Goal: Task Accomplishment & Management: Manage account settings

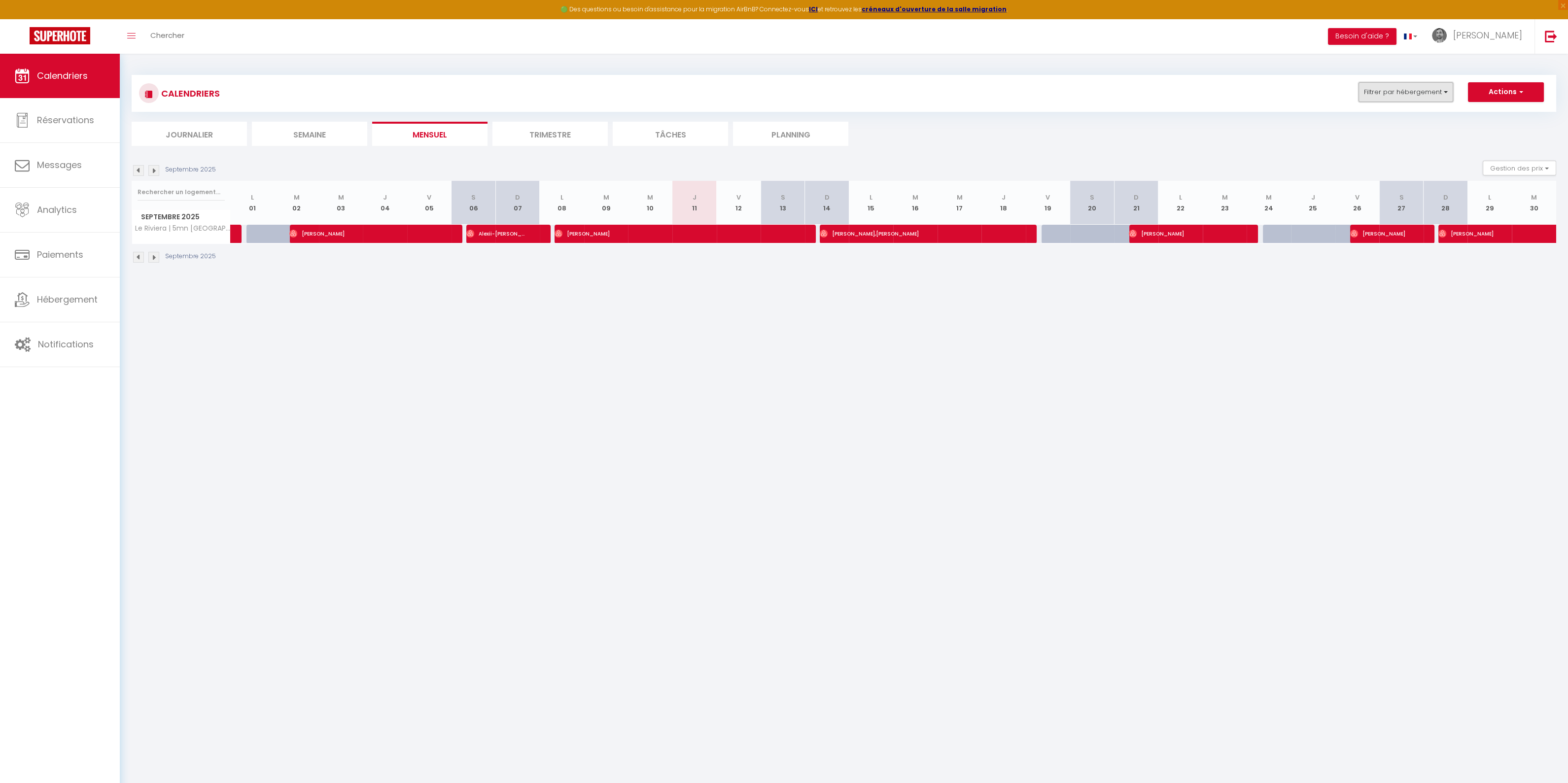
click at [1443, 89] on button "Filtrer par hébergement" at bounding box center [1405, 92] width 94 height 19
click at [1384, 147] on input "Le Riviera | 5mn [GEOGRAPHIC_DATA]" at bounding box center [1436, 150] width 123 height 10
checkbox input "false"
click at [1383, 180] on input "☼☼☼Le Cannois☼☼☼ · Le Cannois [PERSON_NAME] 6min centre-ville" at bounding box center [1436, 177] width 123 height 10
checkbox input "true"
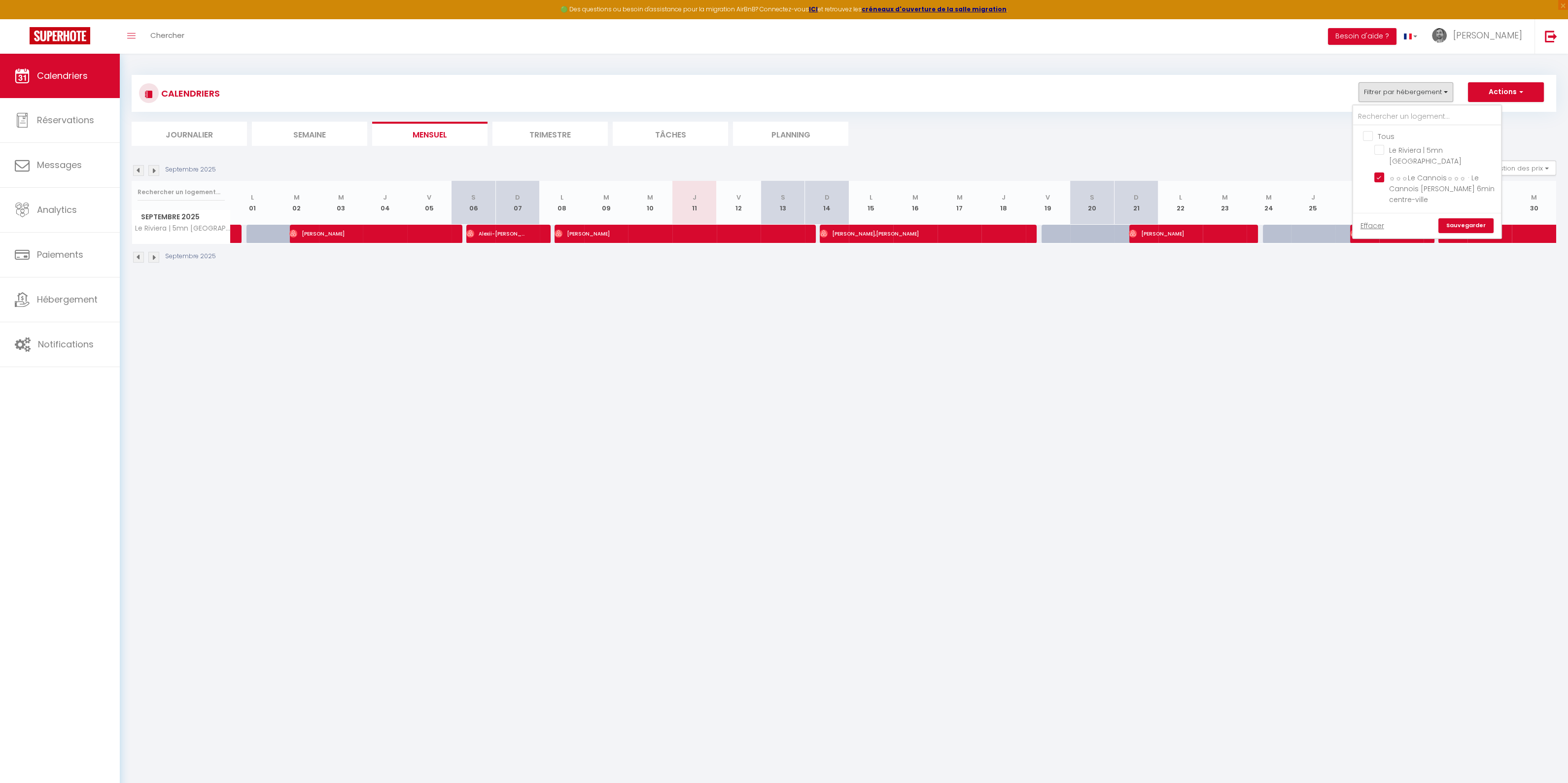
click at [1457, 227] on link "Sauvegarder" at bounding box center [1466, 226] width 55 height 15
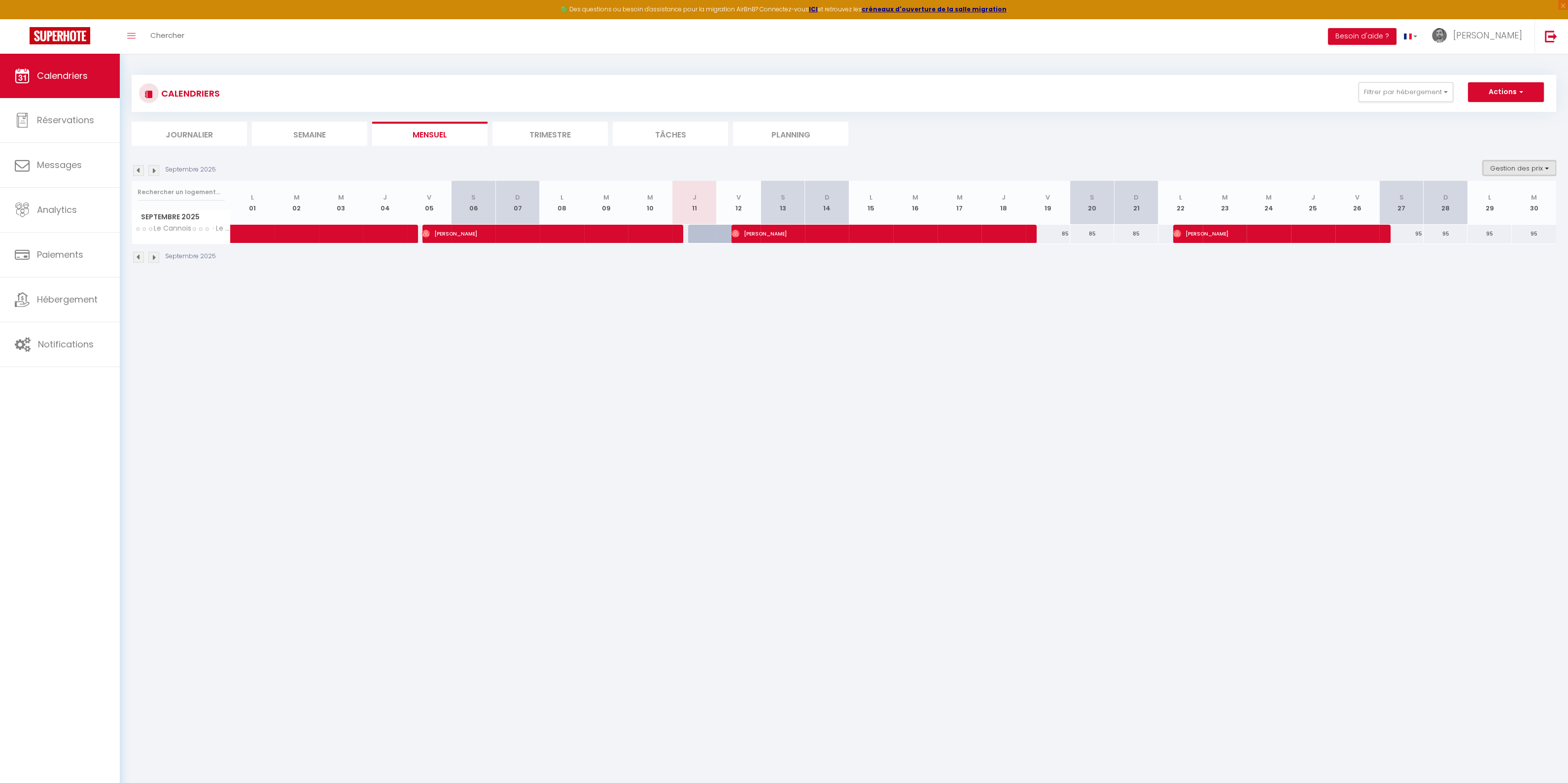
click at [1503, 164] on button "Gestion des prix" at bounding box center [1519, 168] width 74 height 15
click at [1491, 198] on input "Nb Nuits minimum" at bounding box center [1511, 198] width 89 height 10
checkbox input "true"
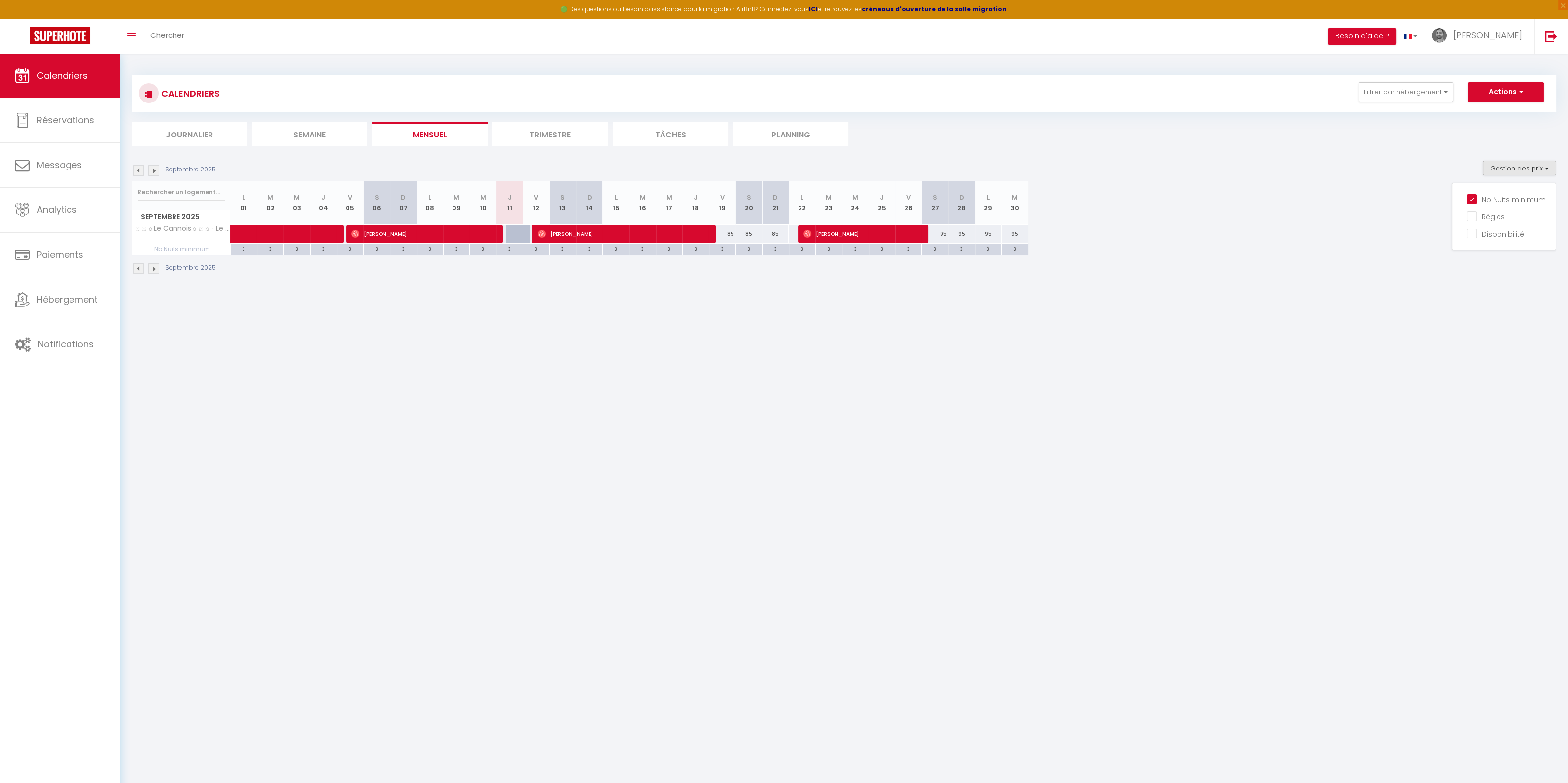
click at [152, 170] on img at bounding box center [154, 170] width 11 height 11
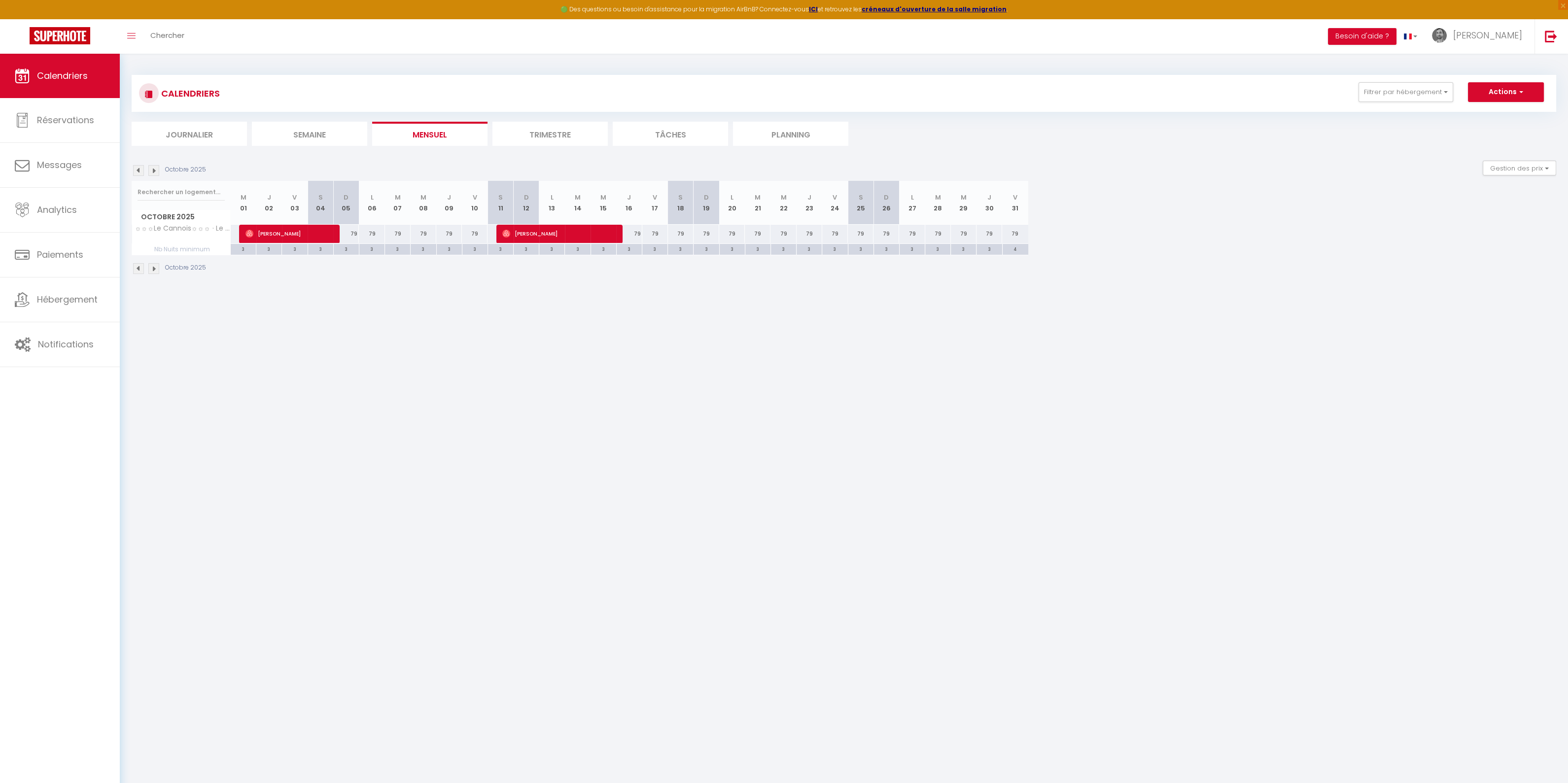
click at [1015, 248] on div "4" at bounding box center [1015, 248] width 26 height 9
type input "4"
type input "Ven 31 Octobre 2025"
type input "[DATE]"
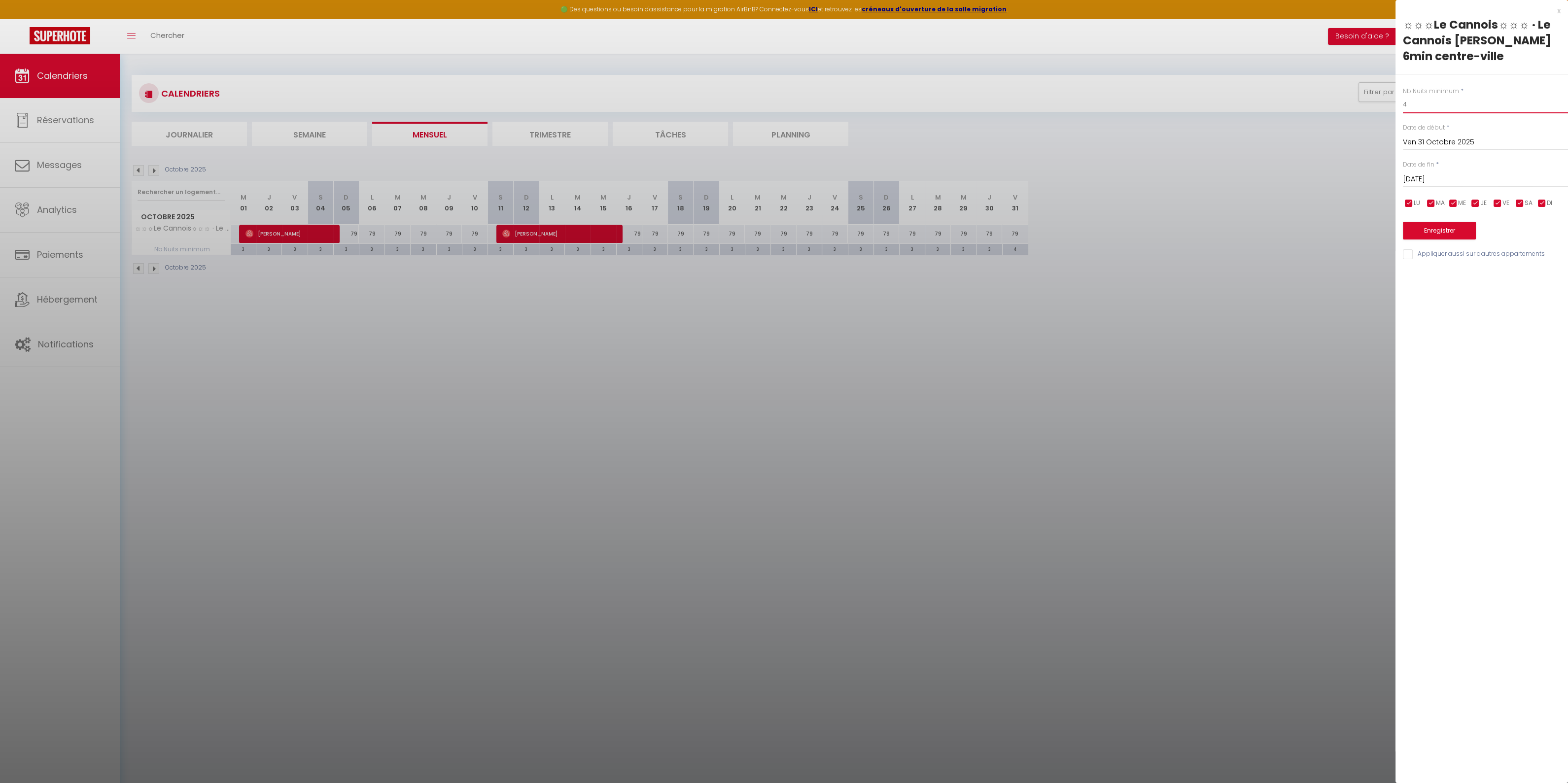
drag, startPoint x: 1415, startPoint y: 106, endPoint x: 1338, endPoint y: 103, distance: 77.1
click at [1338, 103] on body "🟢 Des questions ou besoin d'assistance pour la migration AirBnB? Connectez-vous…" at bounding box center [784, 445] width 1568 height 783
type input "3"
click at [1447, 228] on button "Enregistrer" at bounding box center [1440, 230] width 73 height 18
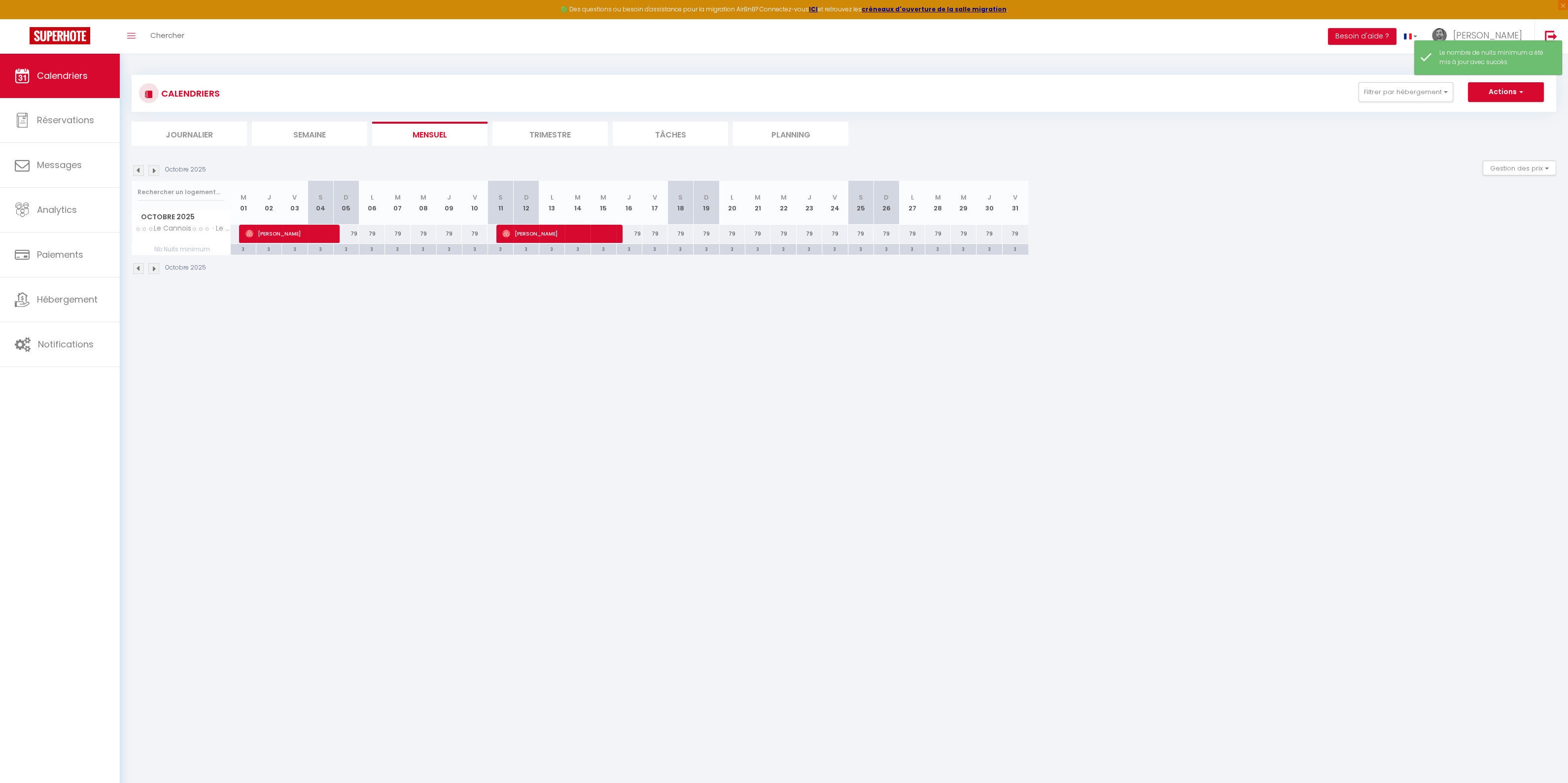
click at [561, 131] on li "Trimestre" at bounding box center [550, 134] width 115 height 24
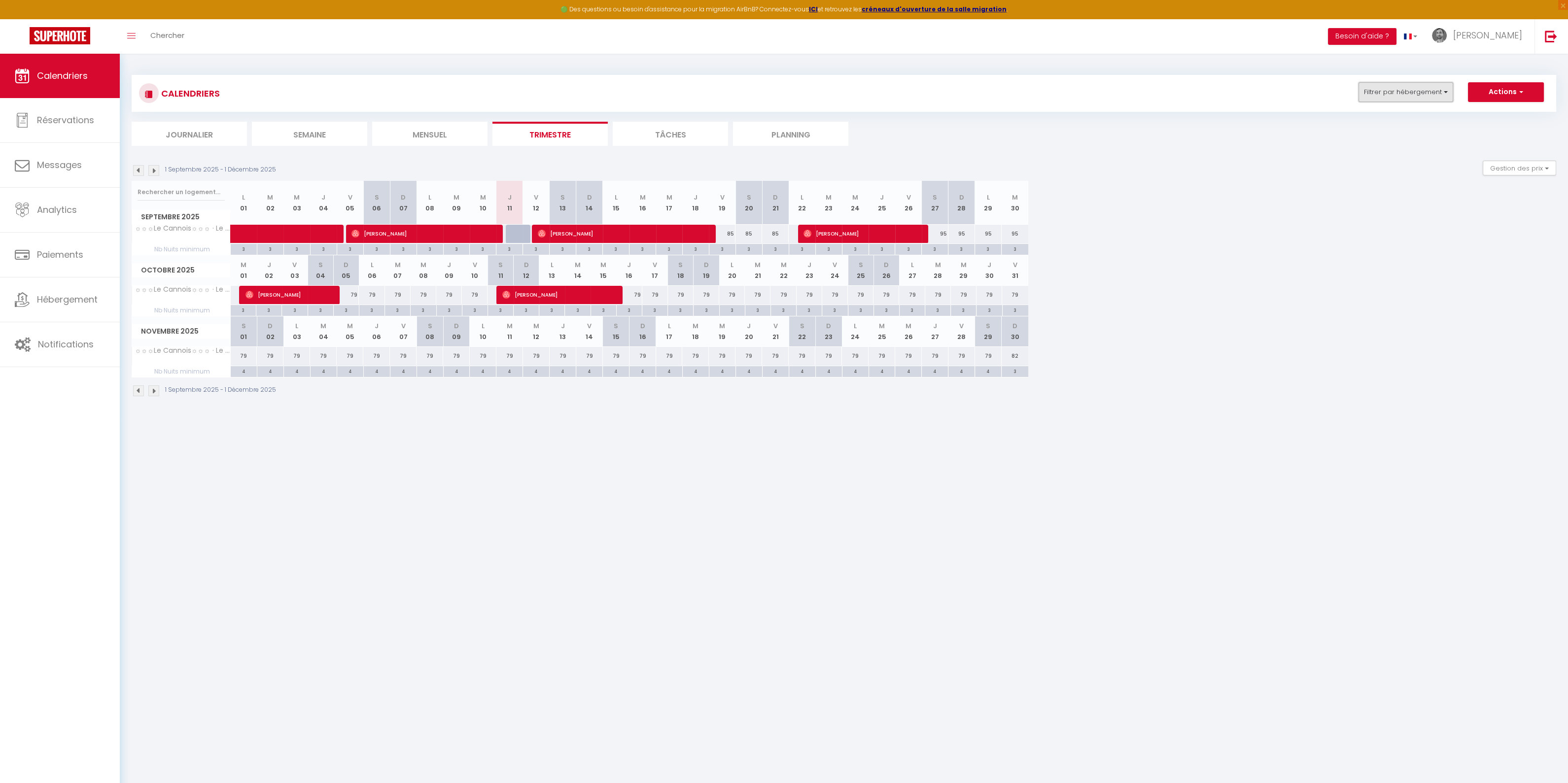
click at [1415, 91] on button "Filtrer par hébergement" at bounding box center [1405, 92] width 94 height 19
click at [1510, 165] on button "Gestion des prix" at bounding box center [1519, 168] width 74 height 15
click at [1473, 235] on input "Disponibilité" at bounding box center [1511, 233] width 89 height 10
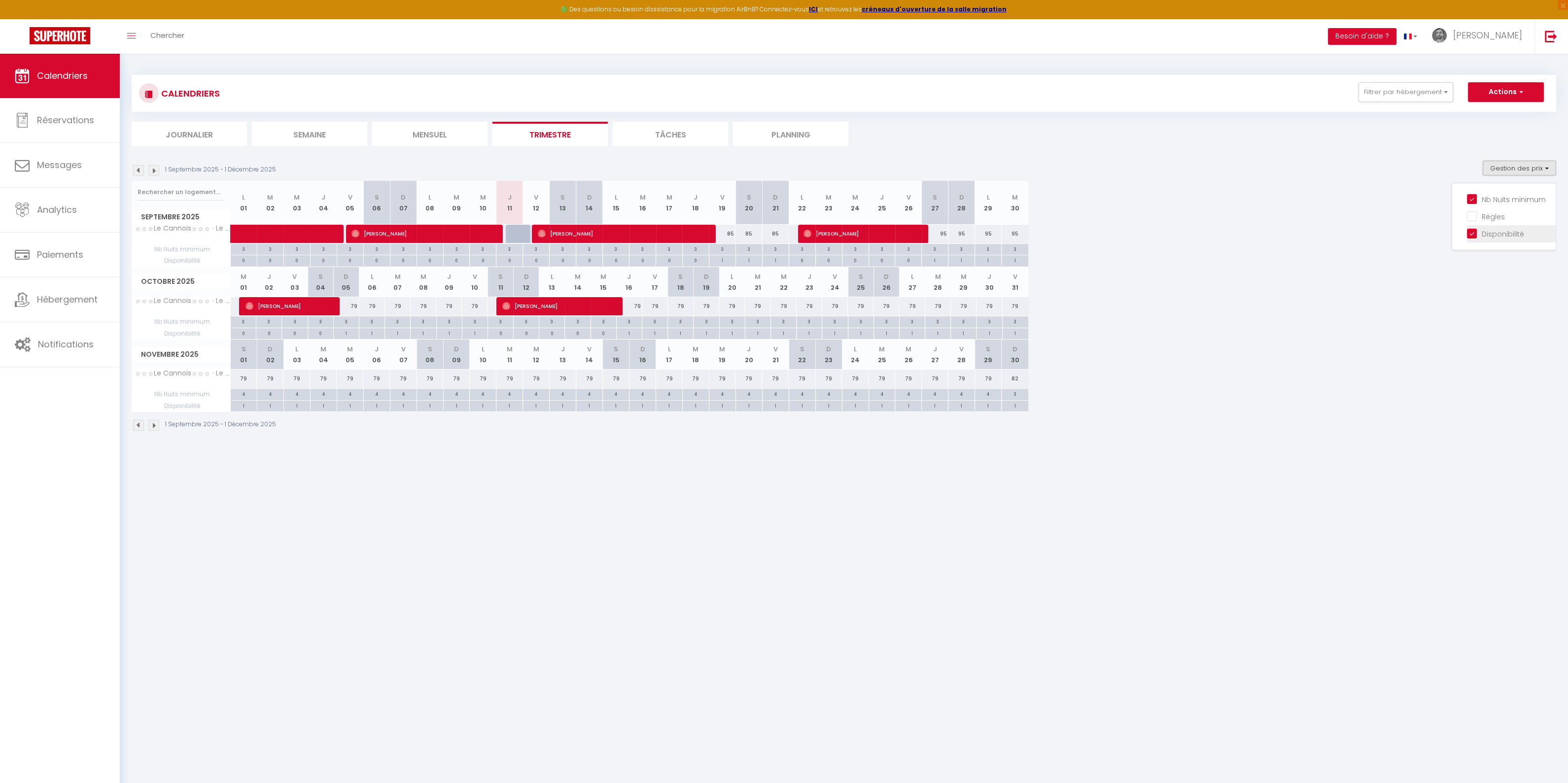
click at [1473, 235] on input "Disponibilité" at bounding box center [1511, 233] width 89 height 10
checkbox input "false"
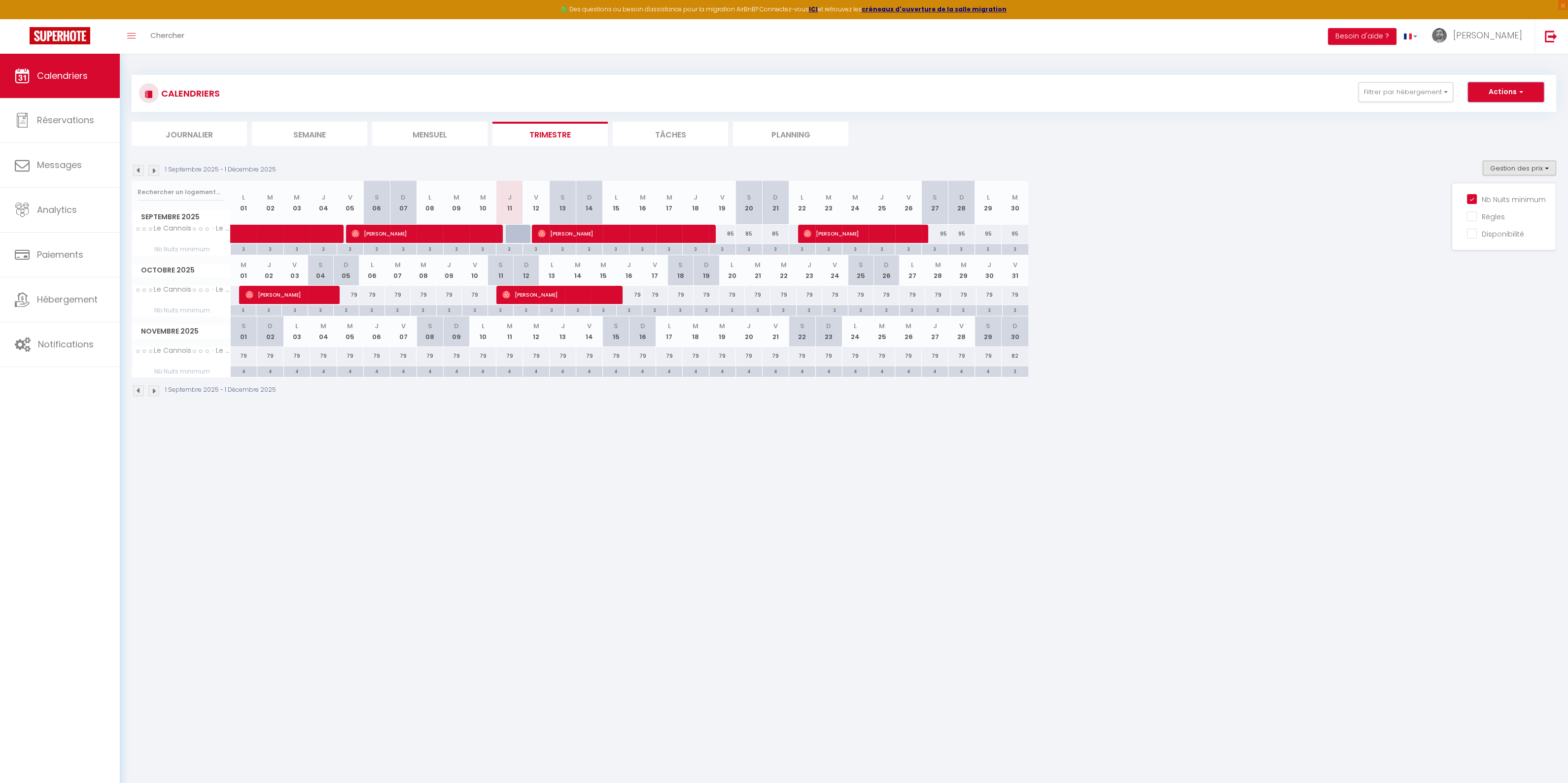
click at [1509, 91] on button "Actions" at bounding box center [1506, 92] width 76 height 19
click at [248, 310] on div "3" at bounding box center [243, 309] width 25 height 9
type input "3"
type input "Mer 01 Octobre 2025"
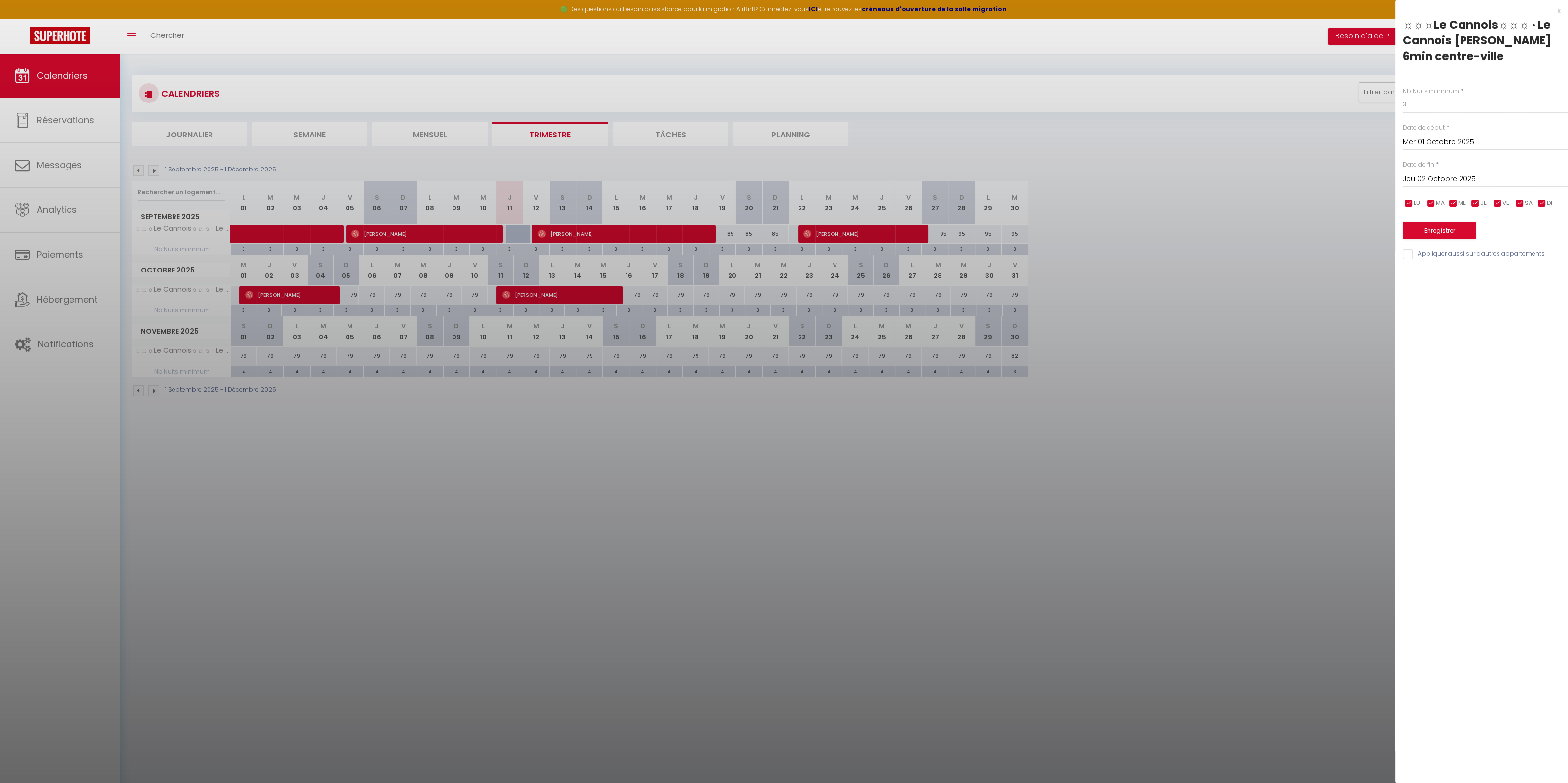
click at [1466, 169] on div "Date de fin * [DATE] < [DATE] > Dim Lun Mar Mer Jeu Ven Sam 1 2 3 4 5 6 7 8 9 1…" at bounding box center [1485, 173] width 165 height 27
click at [1463, 177] on input "Jeu 02 Octobre 2025" at bounding box center [1485, 179] width 165 height 13
click at [1518, 318] on span "31" at bounding box center [1519, 314] width 21 height 19
type input "Ven 31 Octobre 2025"
click at [1442, 229] on button "Enregistrer" at bounding box center [1440, 230] width 73 height 18
